Goal: Use online tool/utility: Utilize a website feature to perform a specific function

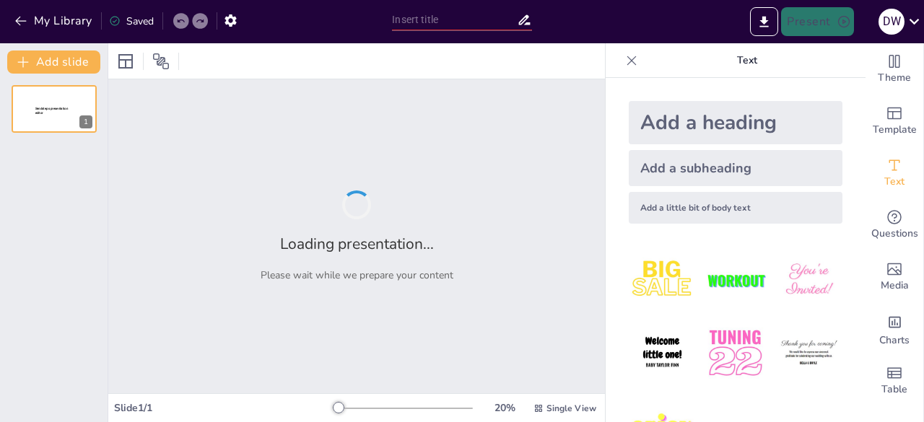
type input "Mengenal Rantai Makanan: Materi, Gambar, dan Video untuk Kelas 5 SD"
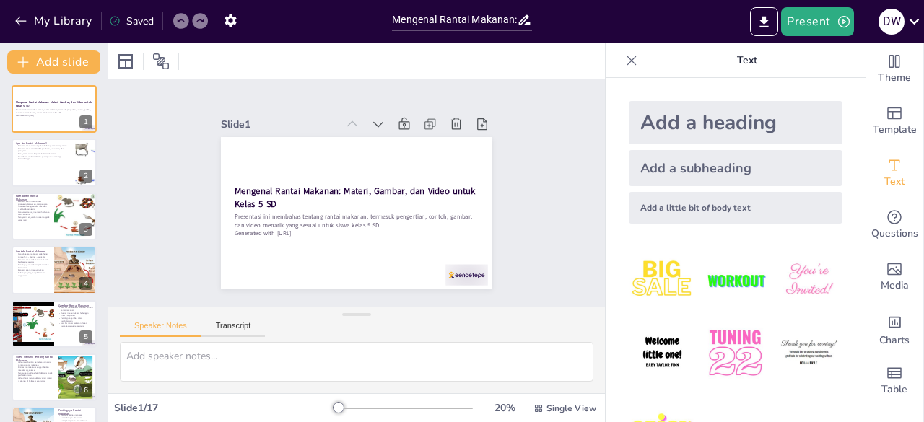
checkbox input "true"
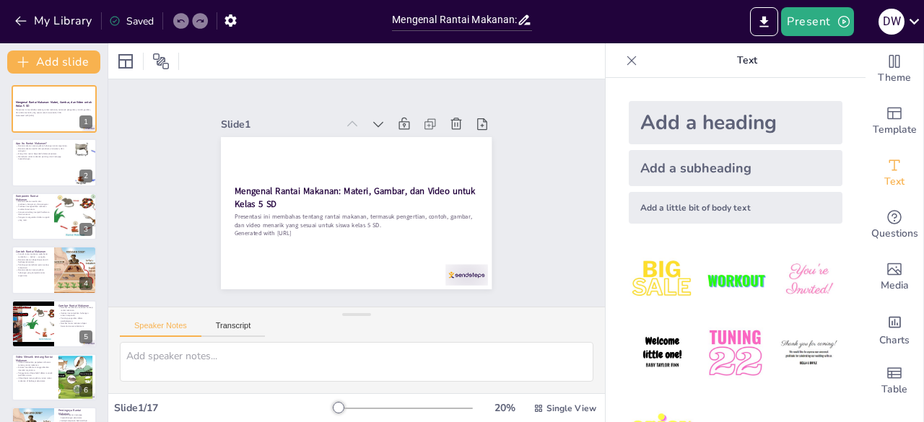
checkbox input "true"
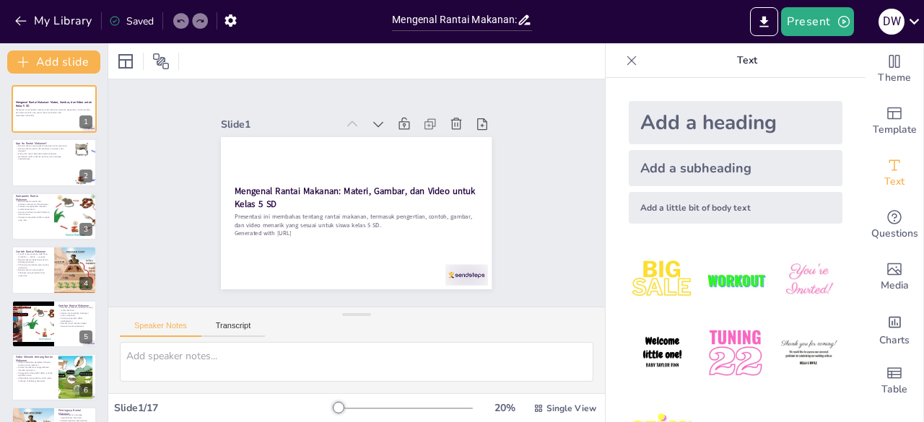
checkbox input "true"
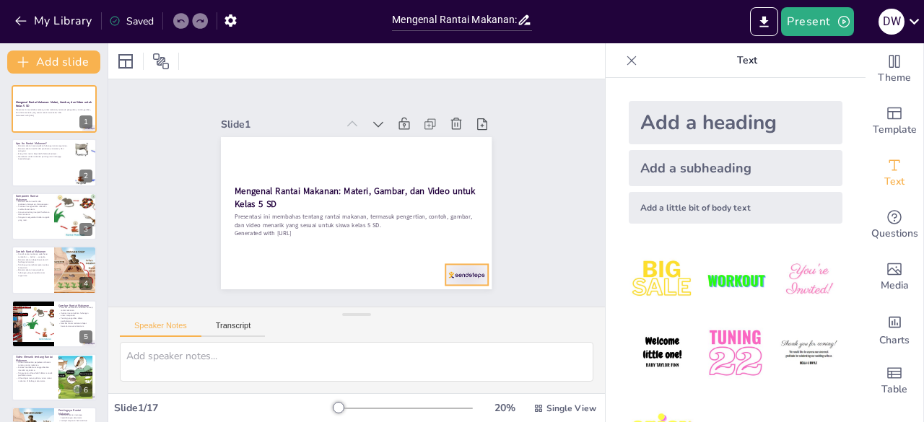
checkbox input "true"
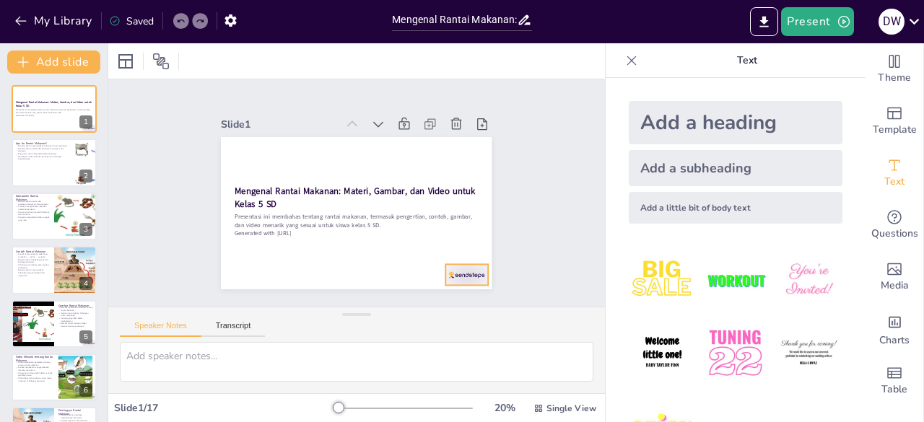
checkbox input "true"
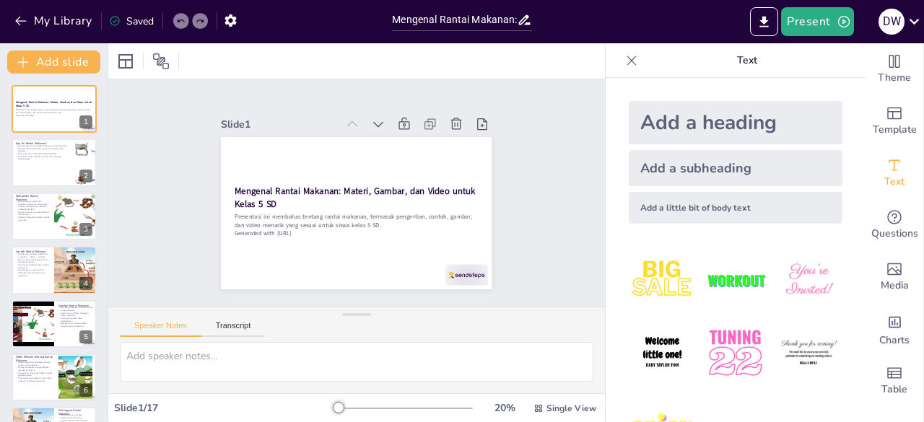
checkbox input "true"
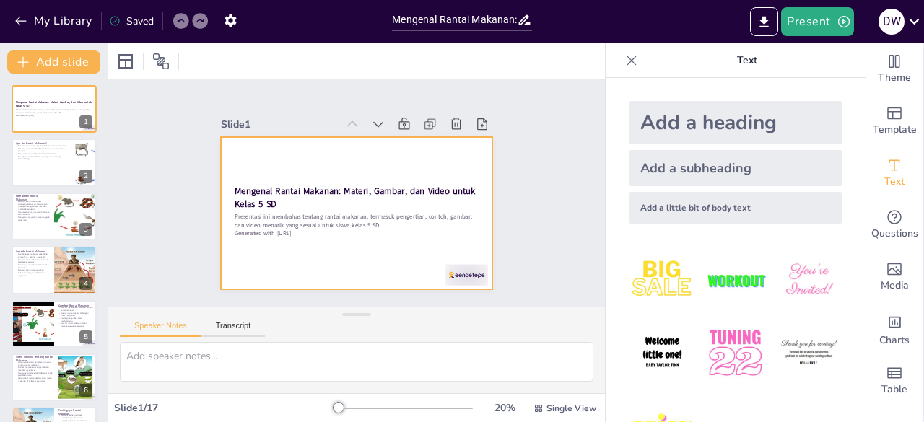
checkbox input "true"
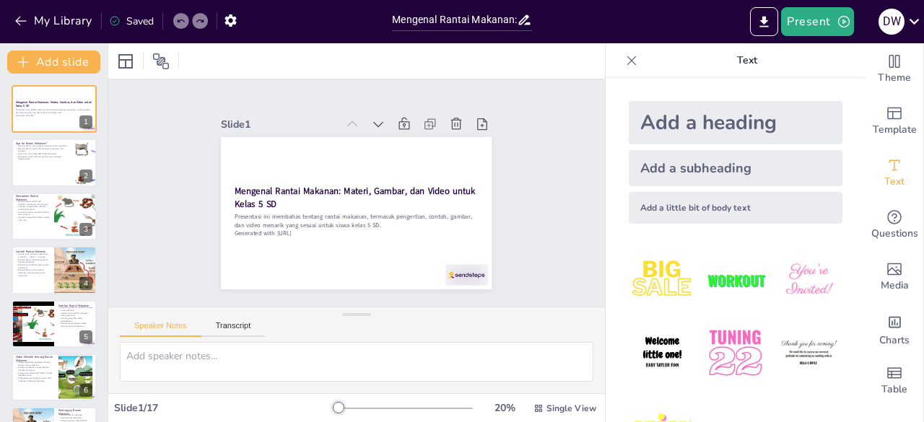
checkbox input "true"
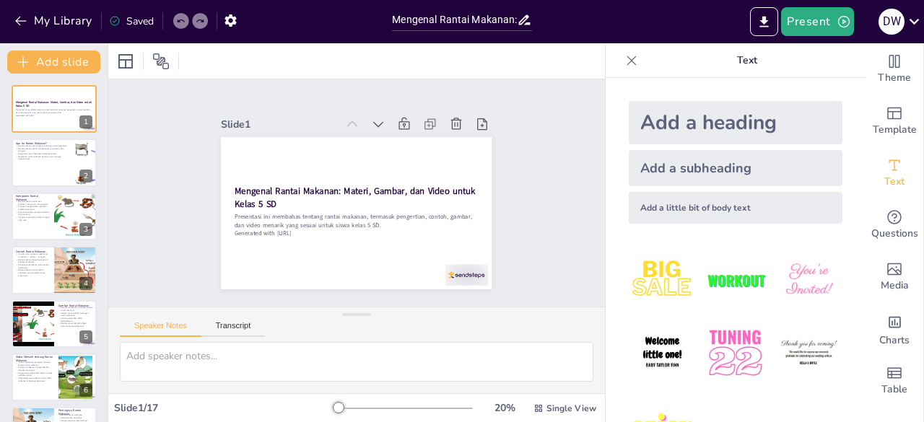
checkbox input "true"
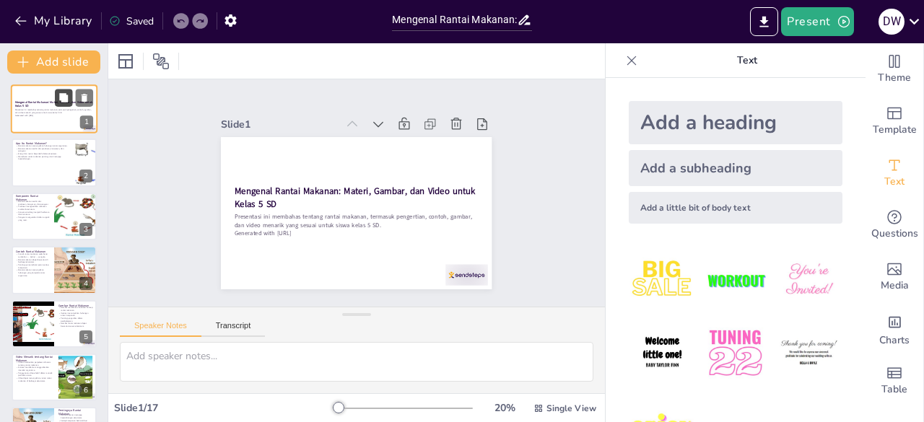
checkbox input "true"
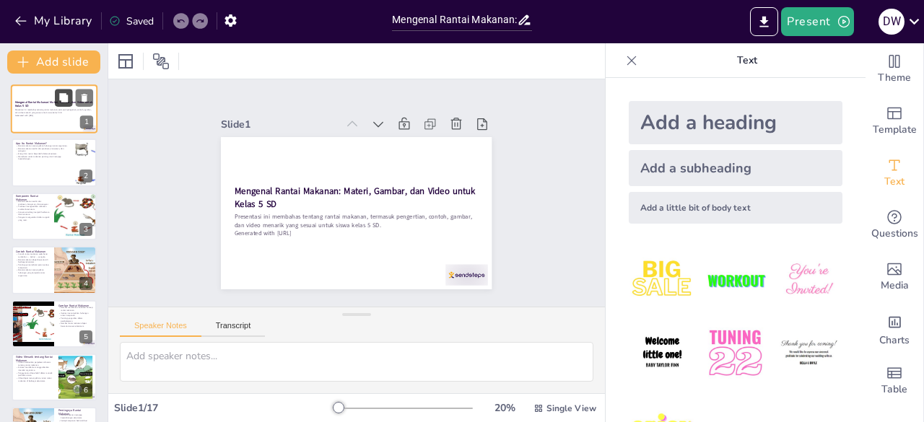
checkbox input "true"
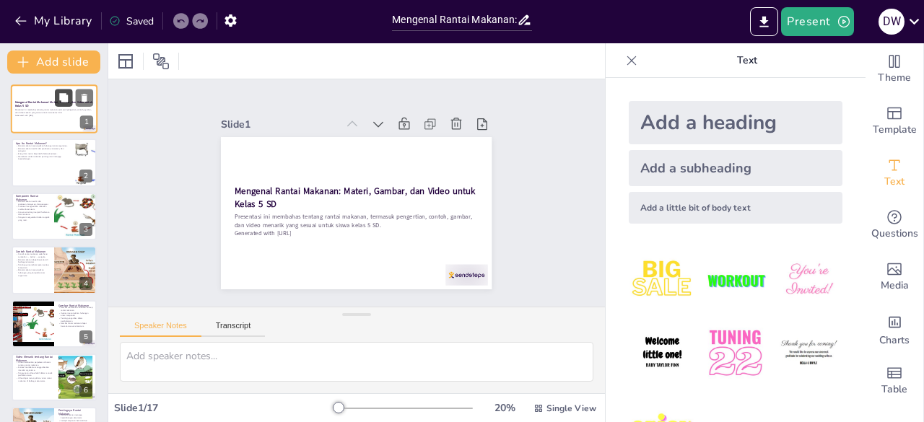
checkbox input "true"
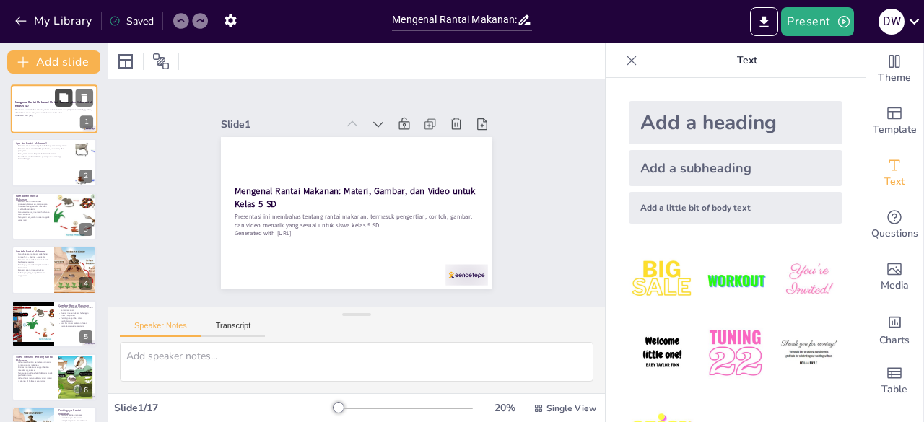
checkbox input "true"
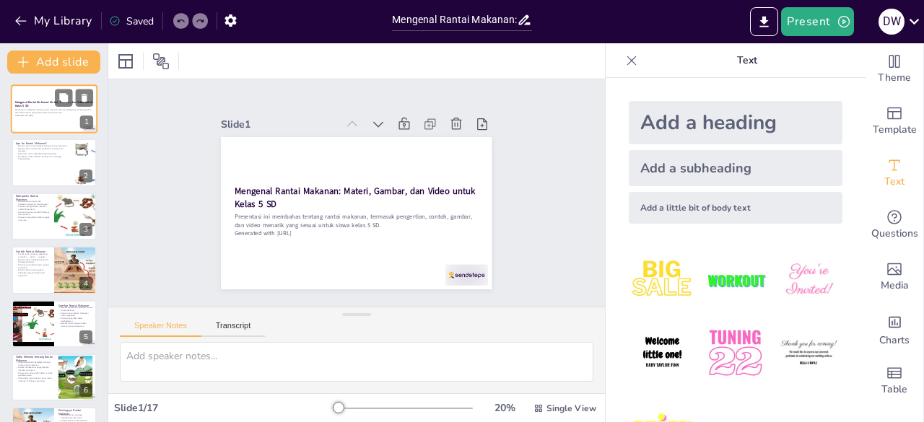
checkbox input "true"
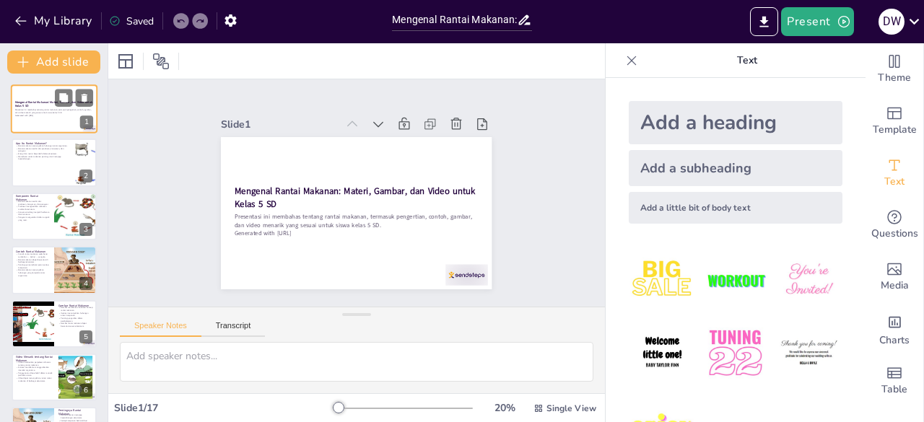
checkbox input "true"
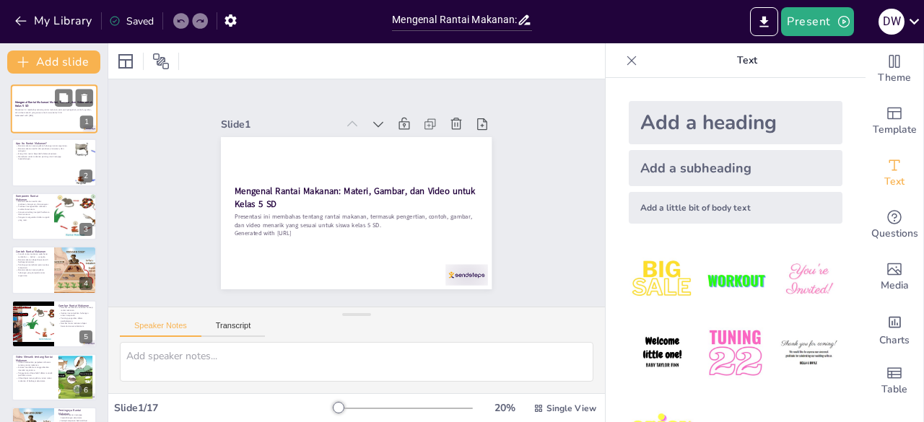
checkbox input "true"
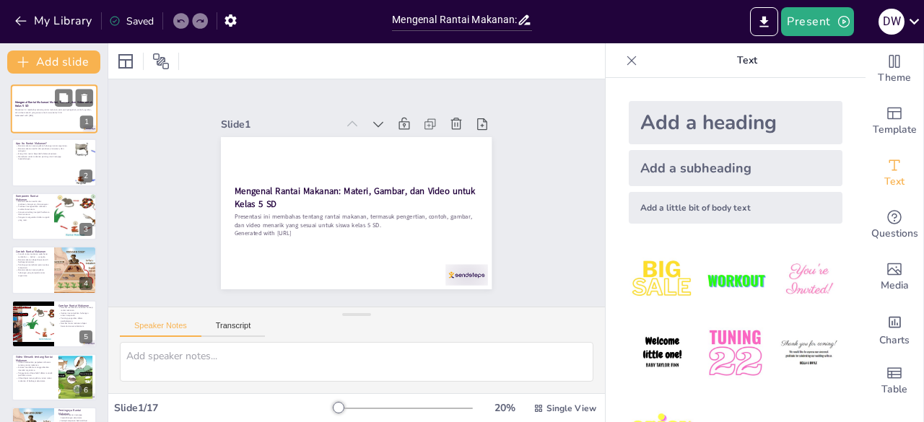
checkbox input "true"
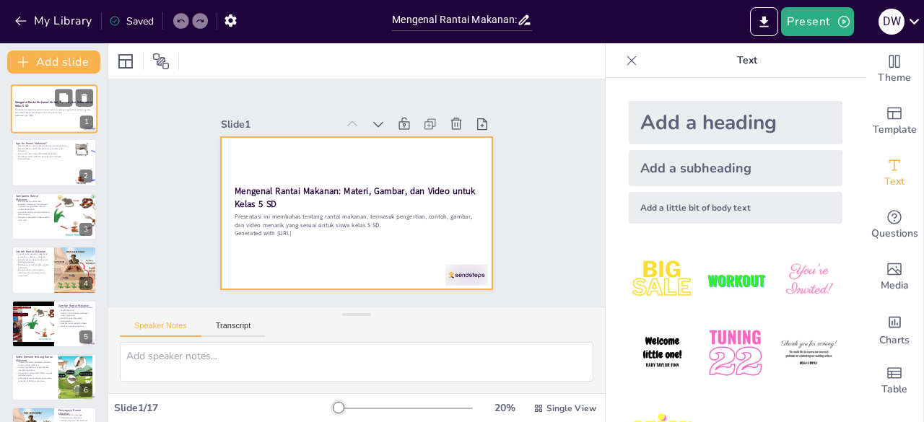
checkbox input "true"
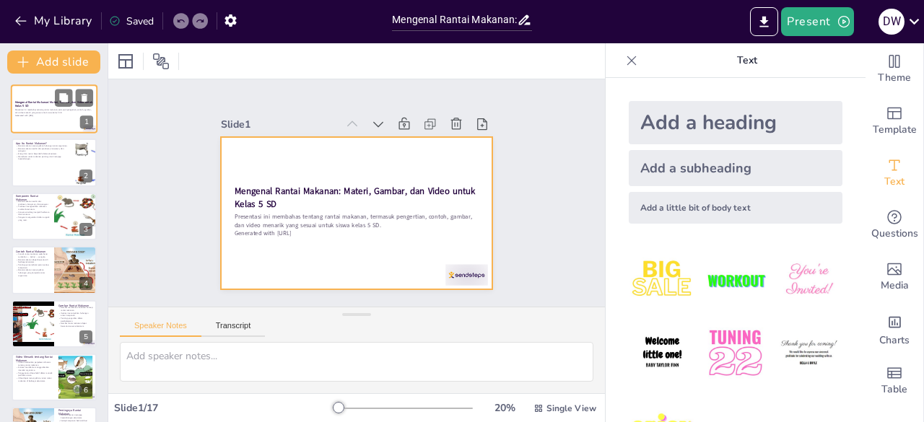
checkbox input "true"
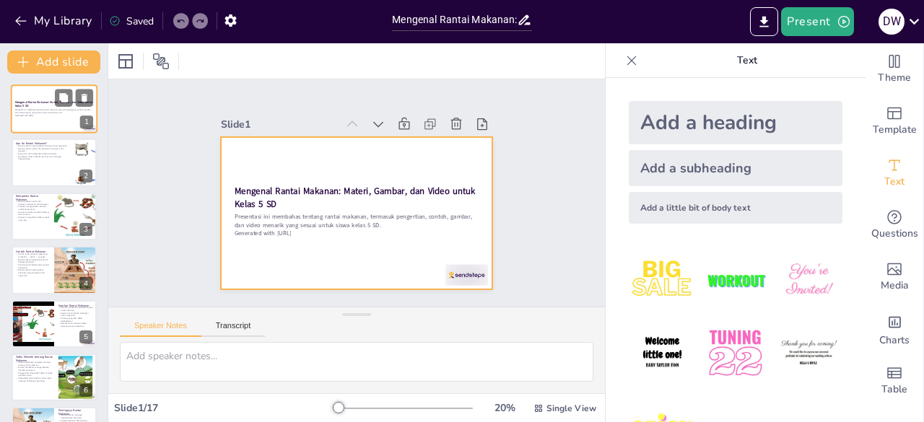
checkbox input "true"
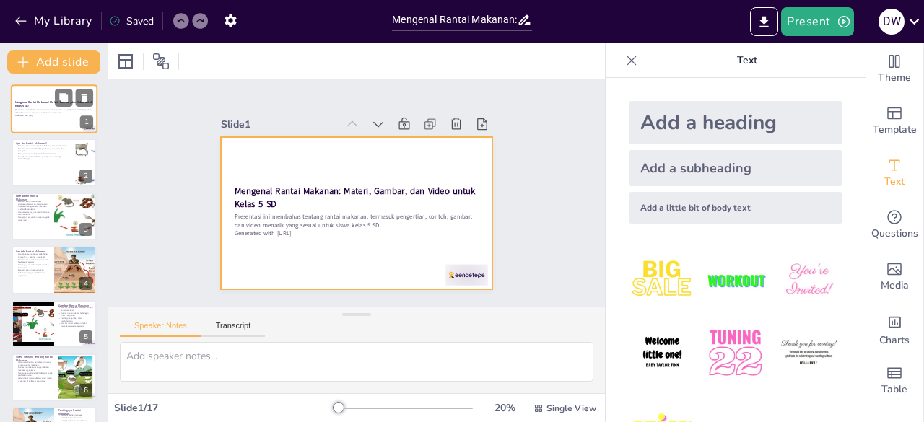
checkbox input "true"
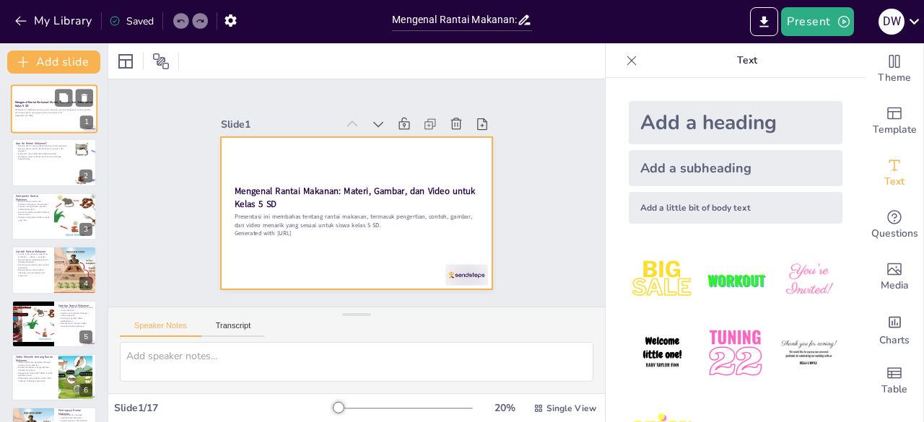
checkbox input "true"
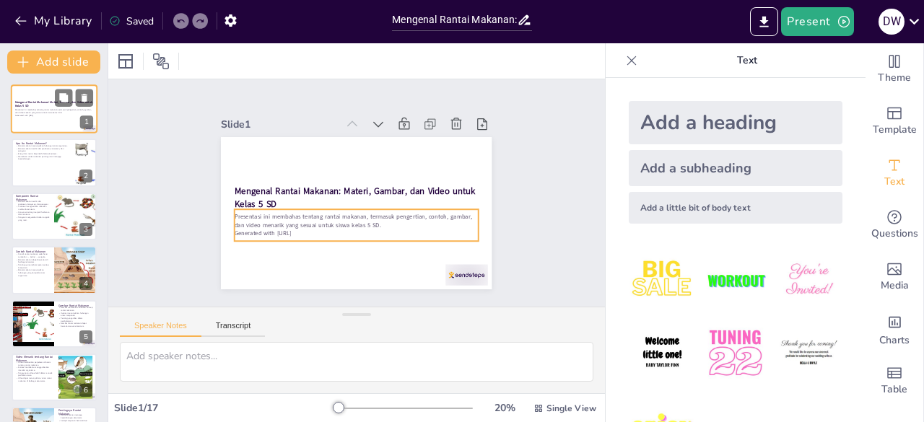
checkbox input "true"
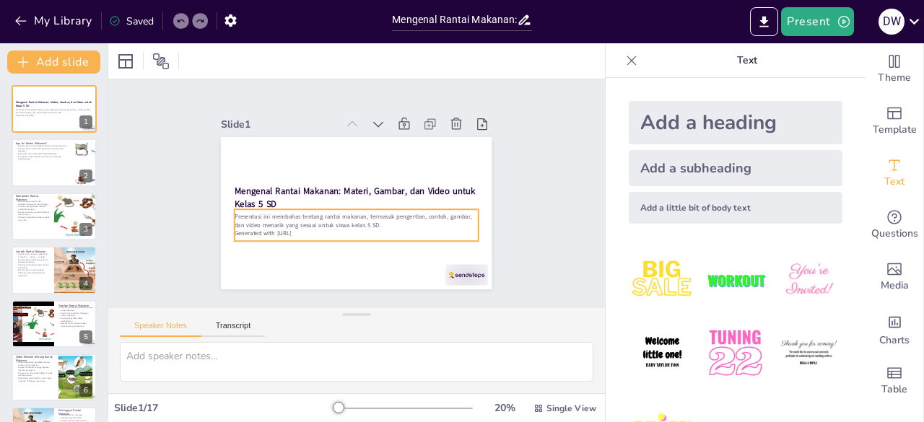
checkbox input "true"
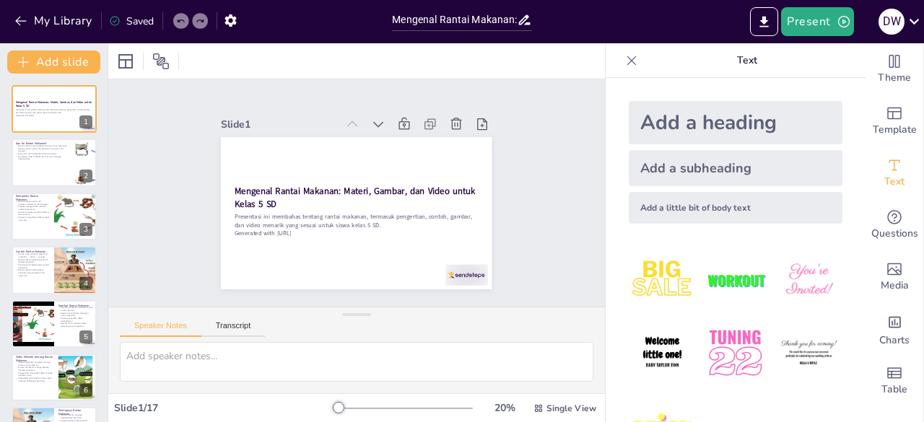
checkbox input "true"
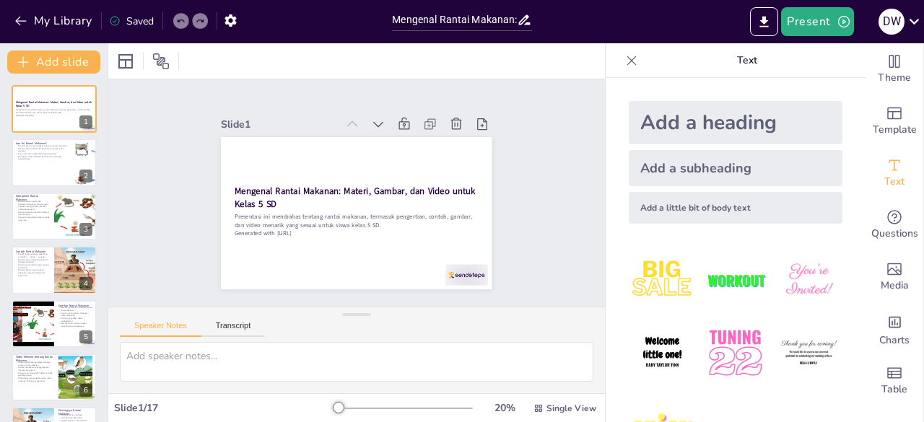
checkbox input "true"
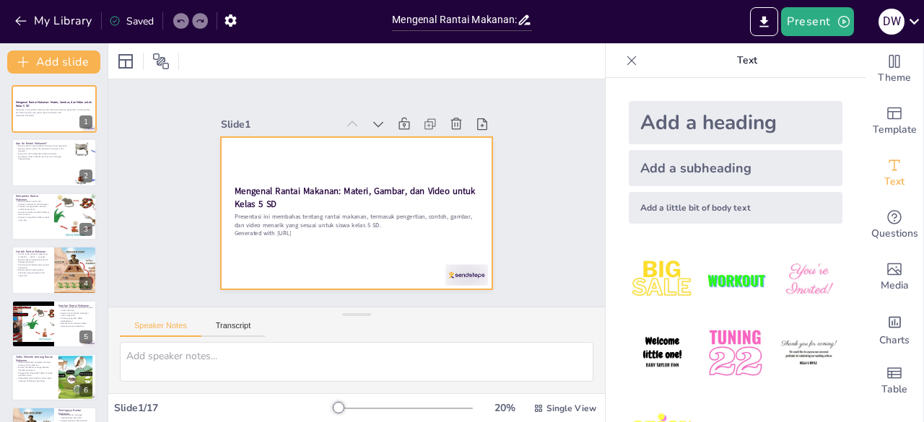
checkbox input "true"
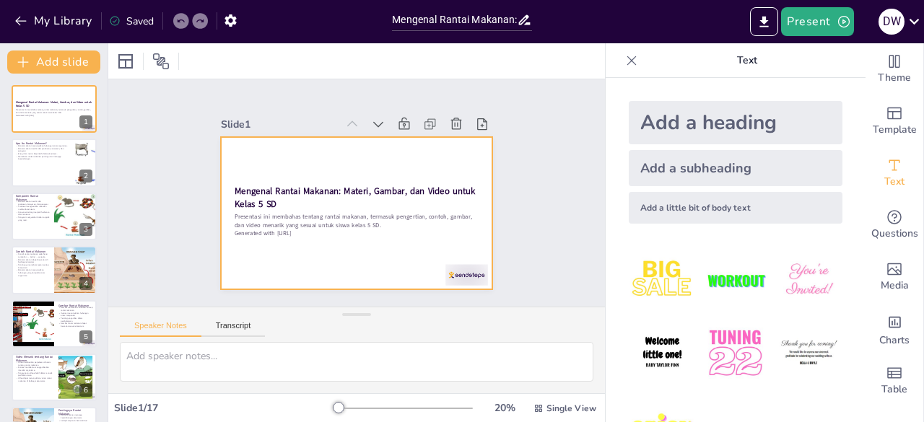
checkbox input "true"
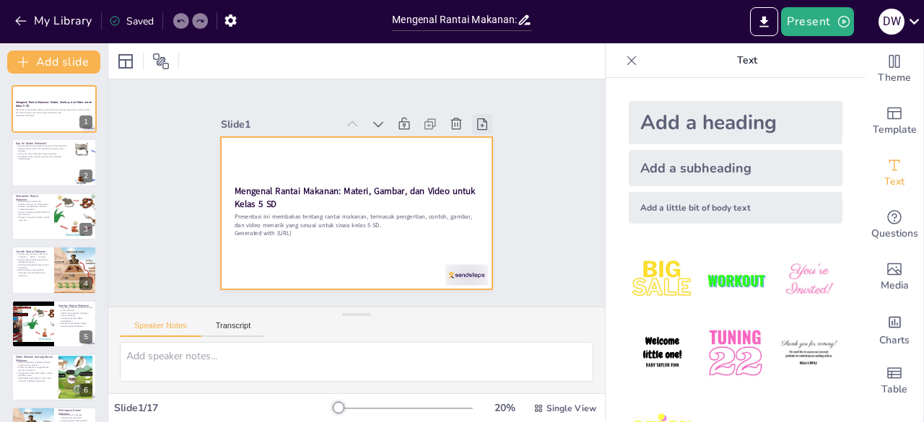
checkbox input "true"
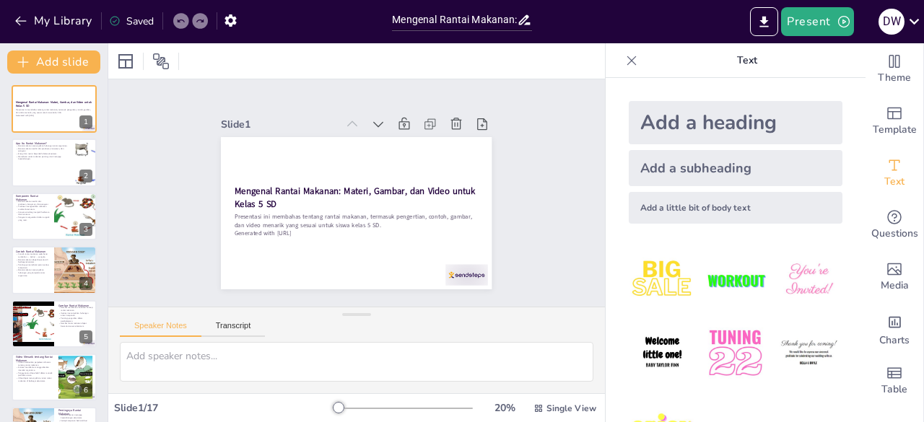
checkbox input "true"
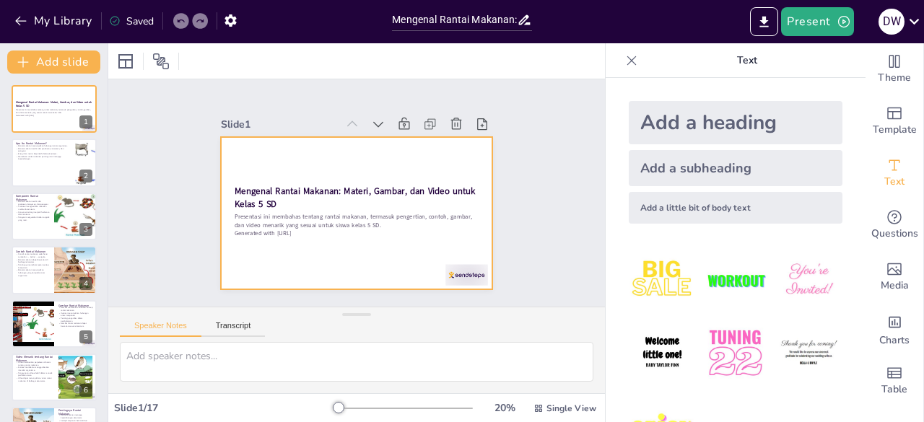
checkbox input "true"
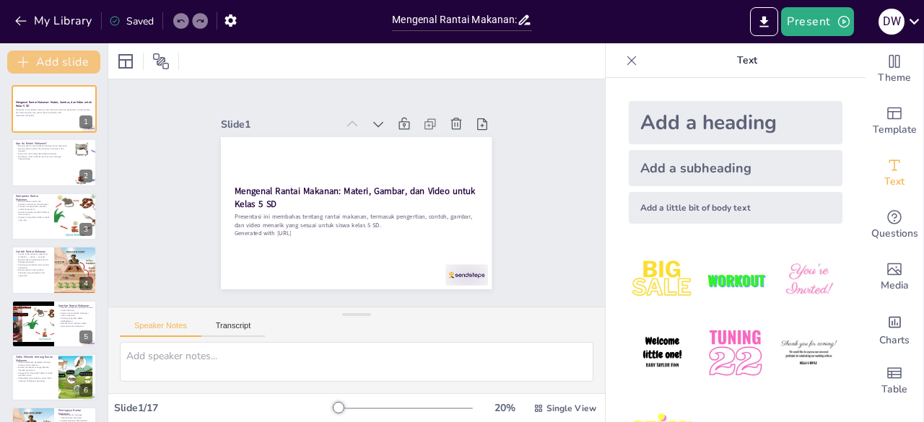
checkbox input "true"
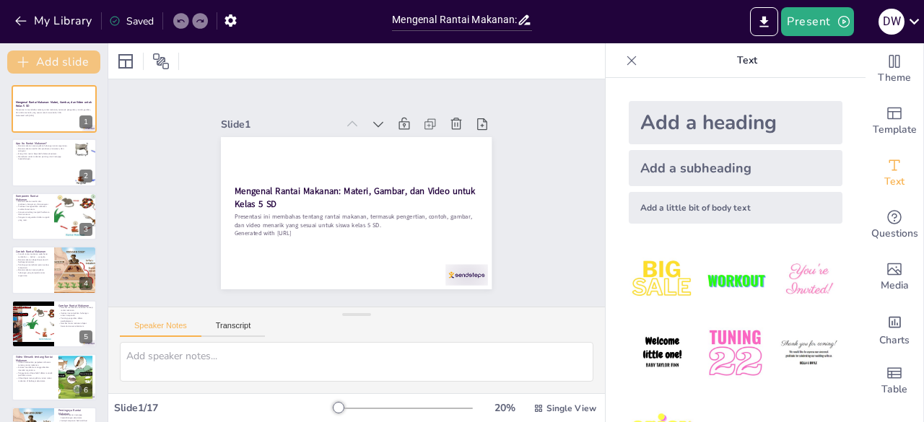
checkbox input "true"
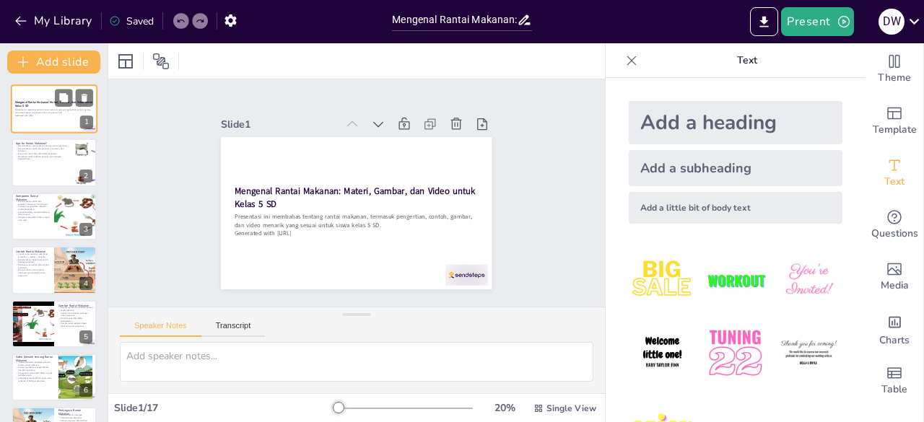
checkbox input "true"
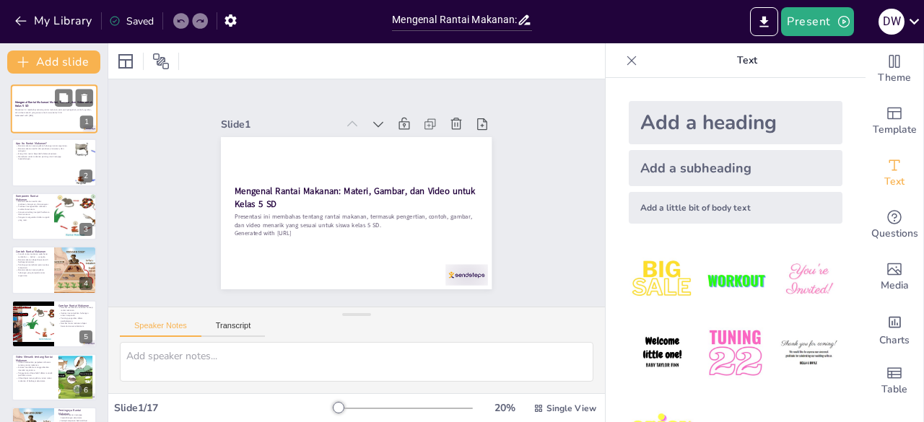
checkbox input "true"
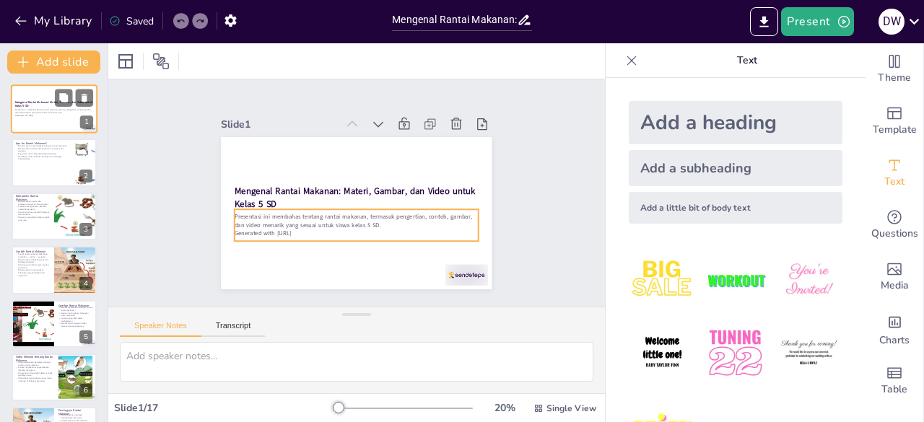
checkbox input "true"
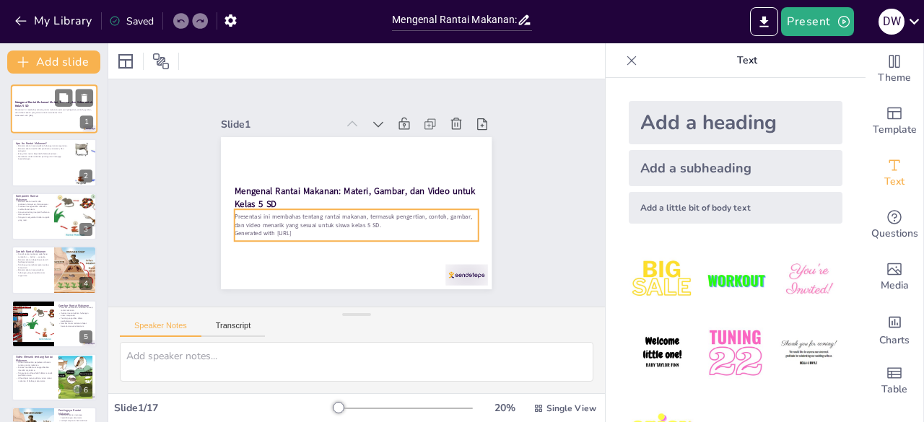
checkbox input "true"
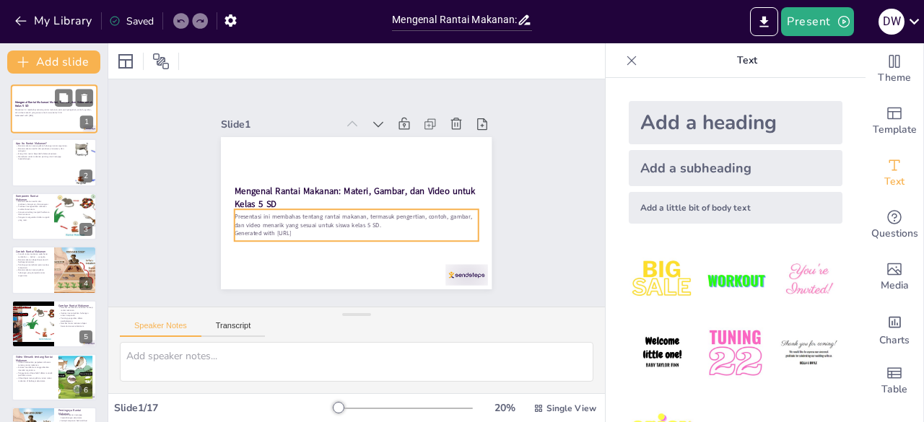
click at [64, 110] on p "Presentasi ini membahas tentang rantai makanan, termasuk pengertian, contoh, ga…" at bounding box center [54, 111] width 78 height 5
checkbox input "true"
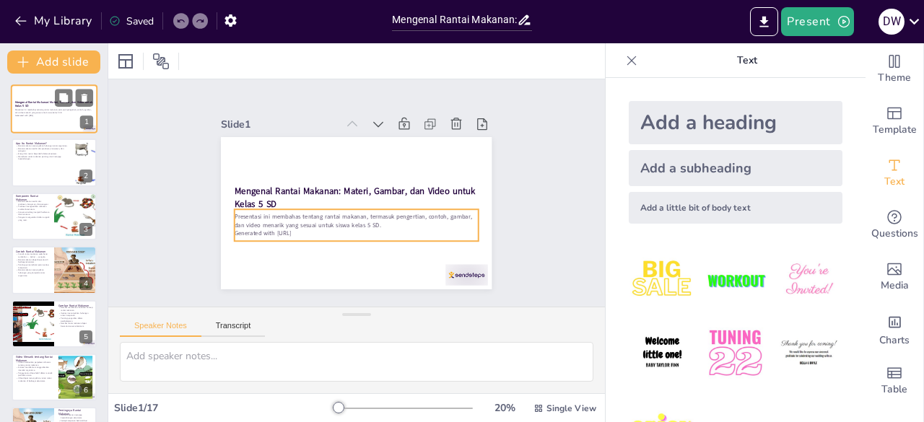
checkbox input "true"
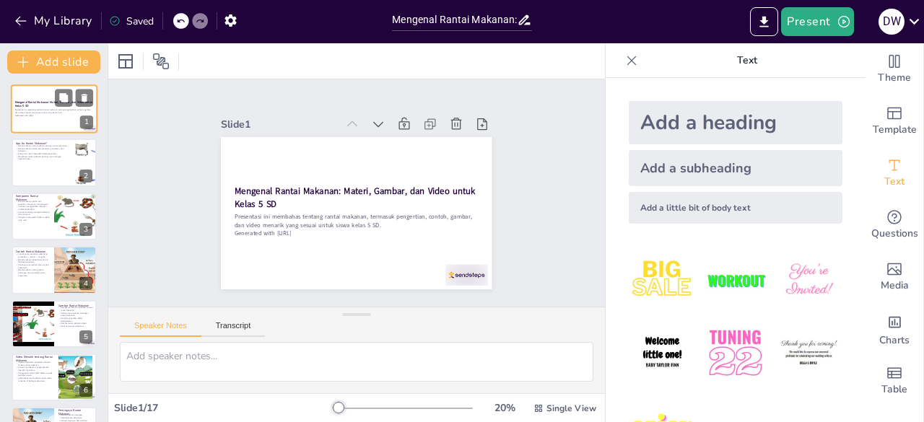
click at [64, 110] on p "Presentasi ini membahas tentang rantai makanan, termasuk pengertian, contoh, ga…" at bounding box center [54, 111] width 78 height 5
checkbox input "true"
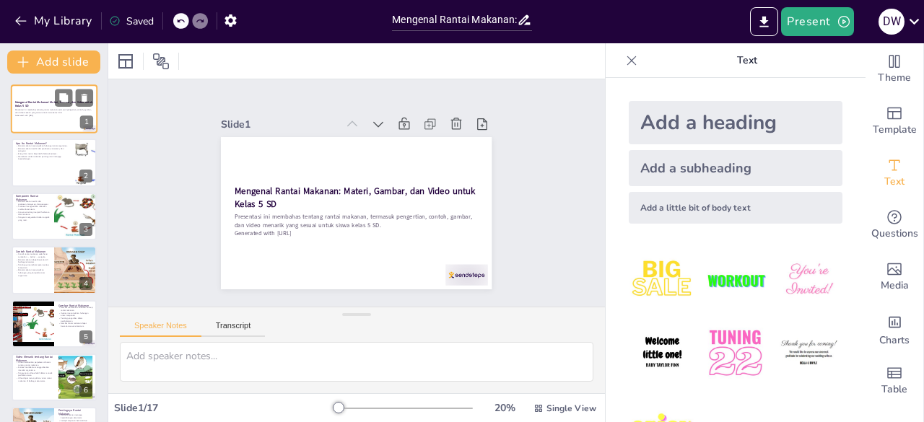
checkbox input "true"
click at [64, 110] on p "Presentasi ini membahas tentang rantai makanan, termasuk pengertian, contoh, ga…" at bounding box center [54, 111] width 78 height 5
checkbox input "true"
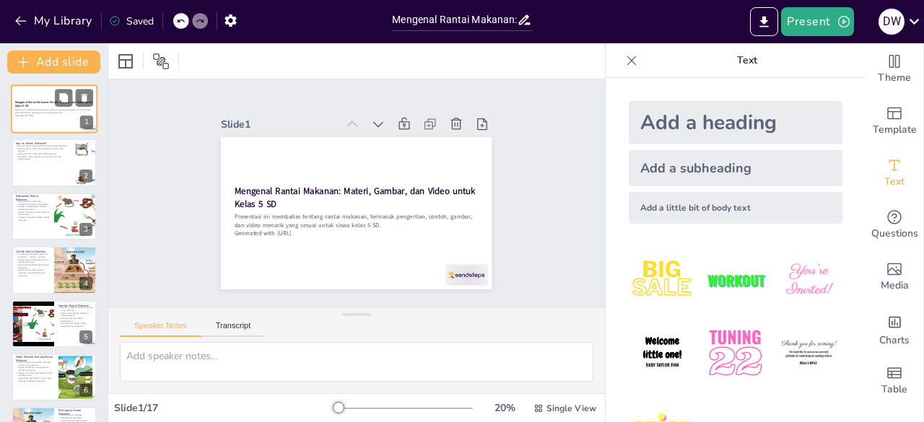
checkbox input "true"
click at [30, 229] on div at bounding box center [54, 216] width 87 height 49
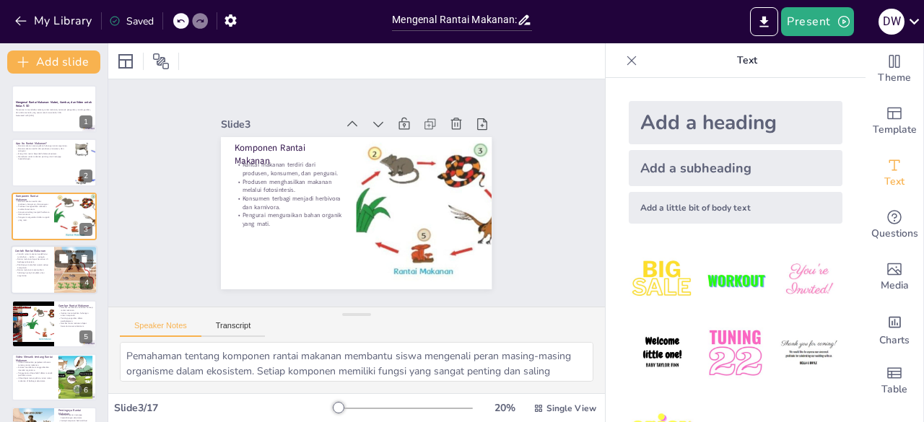
click at [39, 266] on p "Pentingnya memahami peran setiap komponen." at bounding box center [32, 265] width 35 height 5
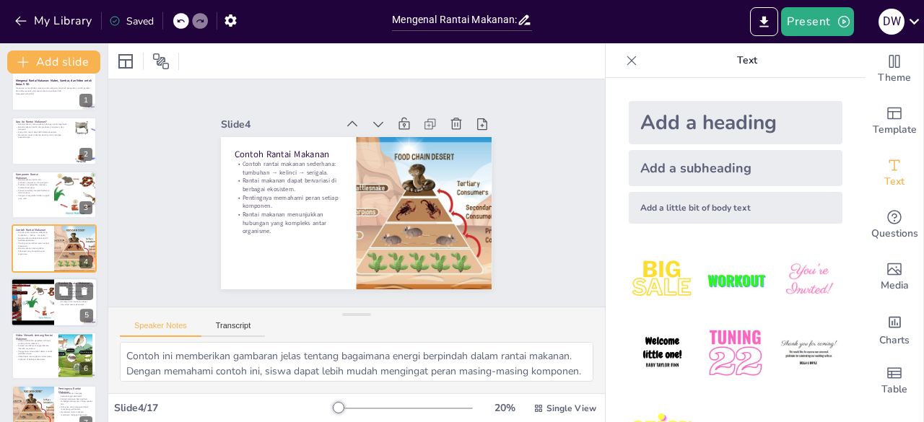
click at [31, 315] on div at bounding box center [32, 302] width 65 height 49
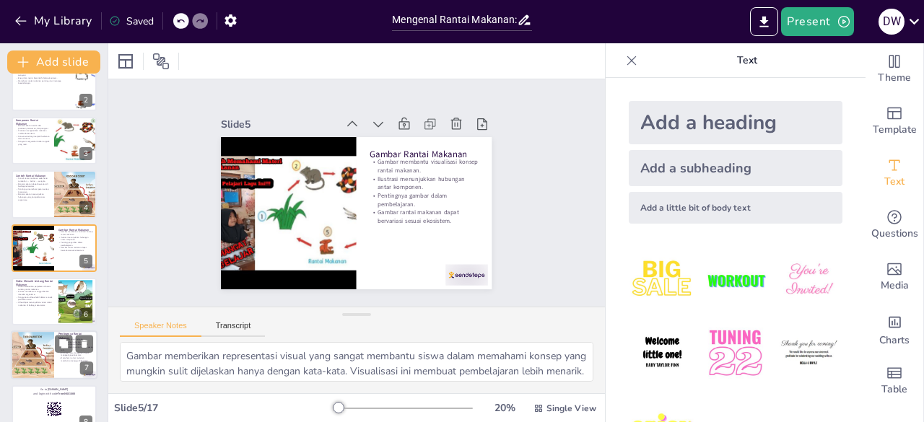
click at [32, 346] on div at bounding box center [33, 355] width 74 height 49
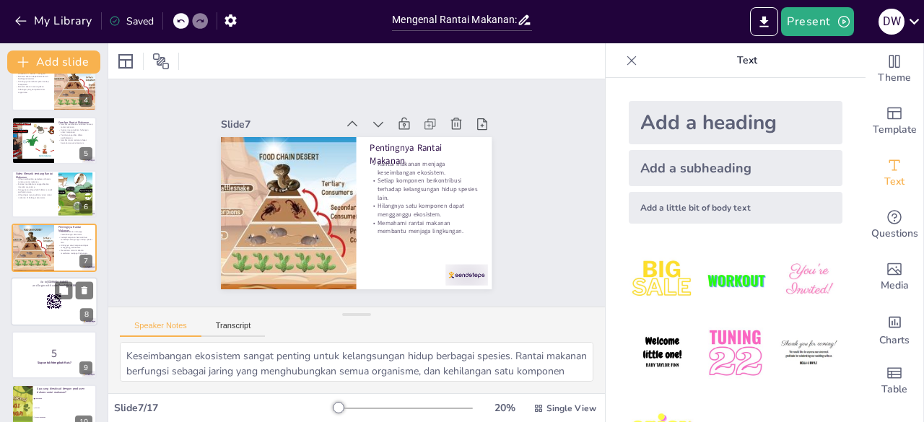
click at [39, 312] on div at bounding box center [54, 301] width 87 height 49
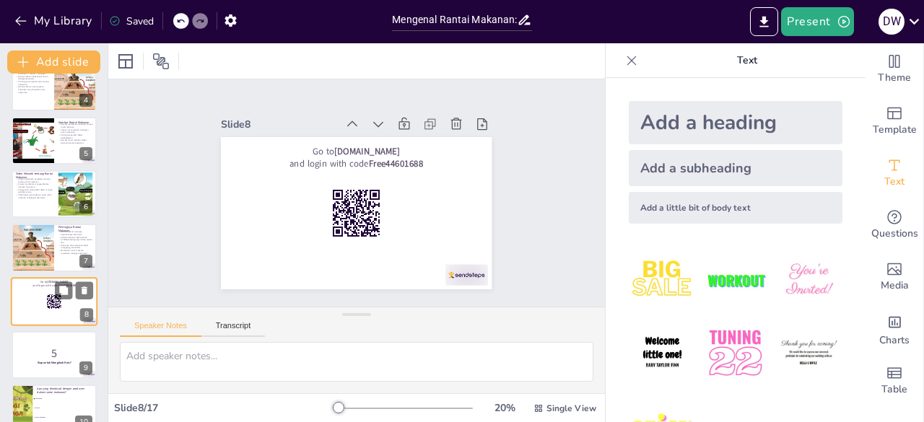
scroll to position [237, 0]
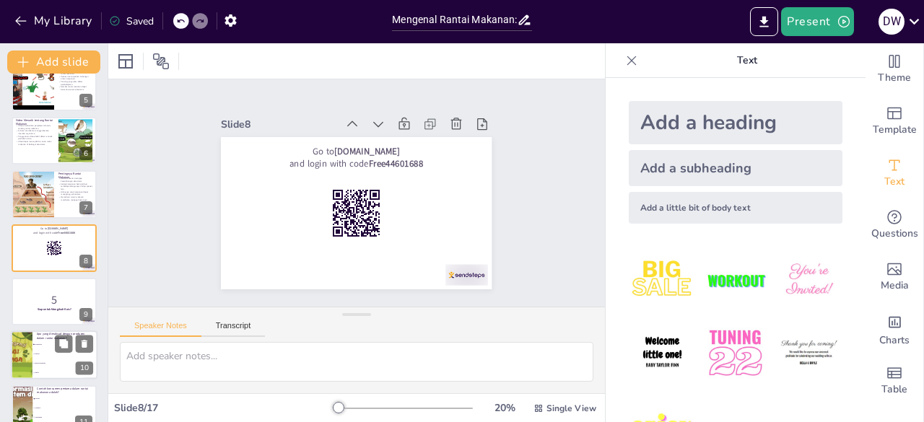
click at [40, 356] on li "Hewan" at bounding box center [64, 354] width 65 height 9
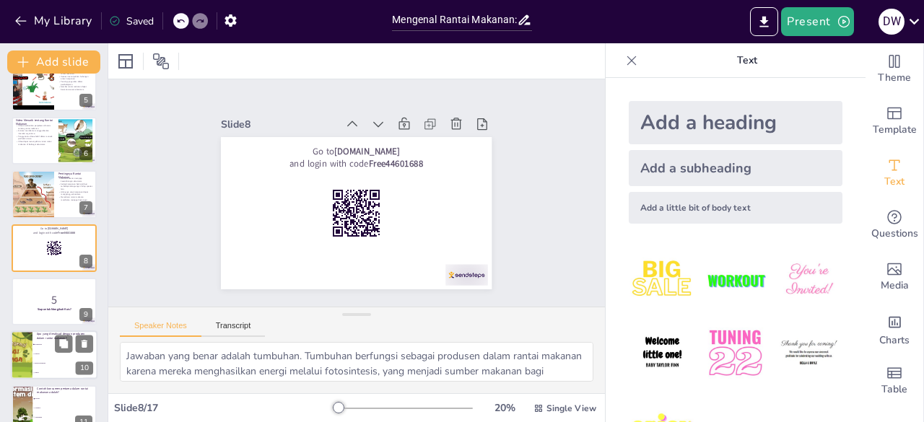
scroll to position [344, 0]
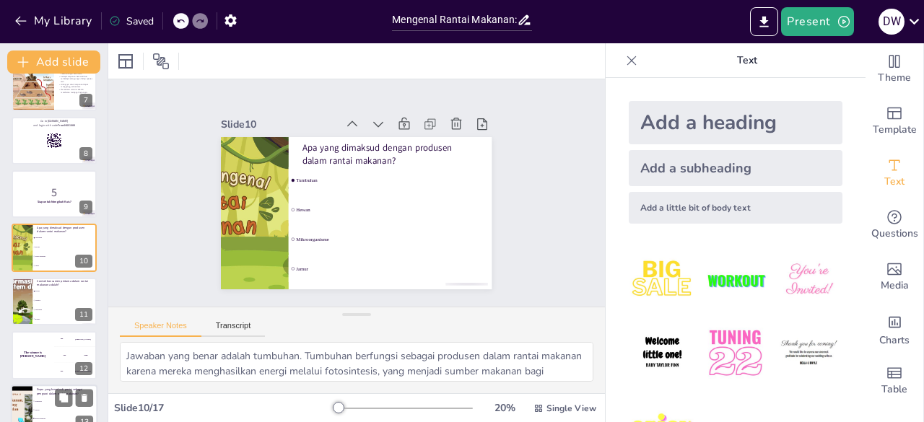
click at [45, 395] on p "Siapa yang berada di posisi sebagai pengurai dalam rantai makanan?" at bounding box center [65, 392] width 56 height 8
